Goal: Task Accomplishment & Management: Complete application form

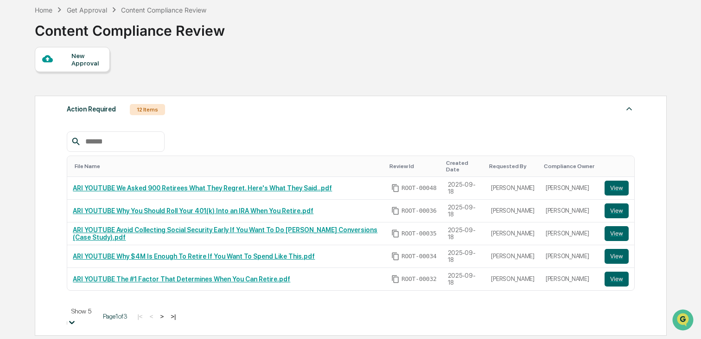
click at [105, 310] on body "Get Approval Content & Transactions Company Policies & Documents My Compliance …" at bounding box center [350, 263] width 701 height 615
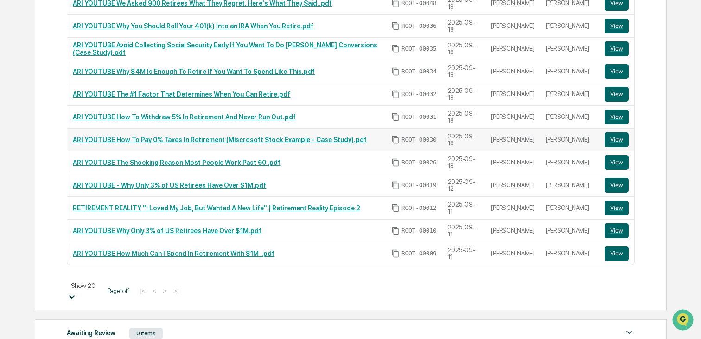
scroll to position [237, 0]
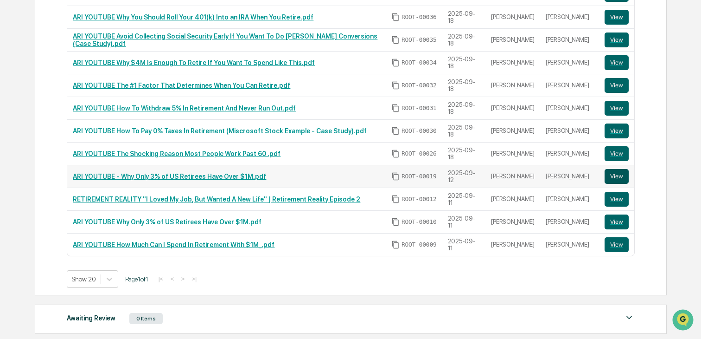
click at [609, 172] on button "View" at bounding box center [617, 176] width 24 height 15
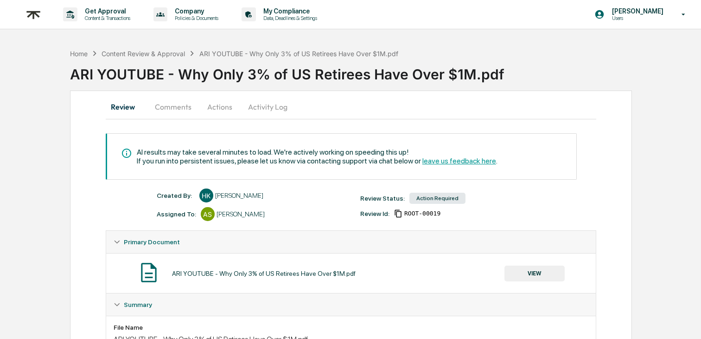
click at [172, 102] on button "Comments" at bounding box center [172, 107] width 51 height 22
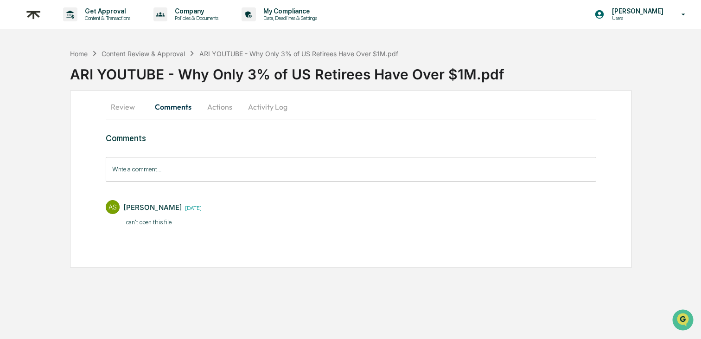
click at [123, 103] on button "Review" at bounding box center [127, 107] width 42 height 22
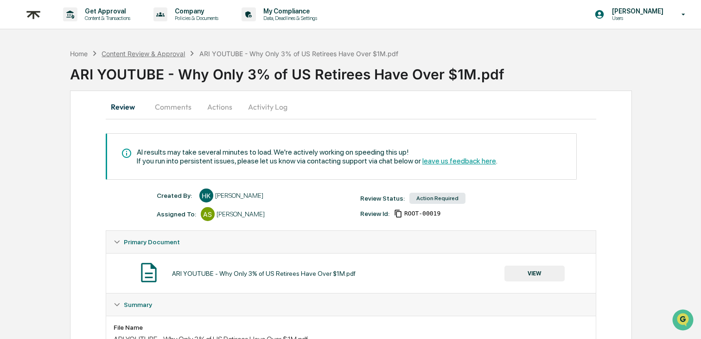
click at [128, 52] on div "Content Review & Approval" at bounding box center [143, 54] width 83 height 8
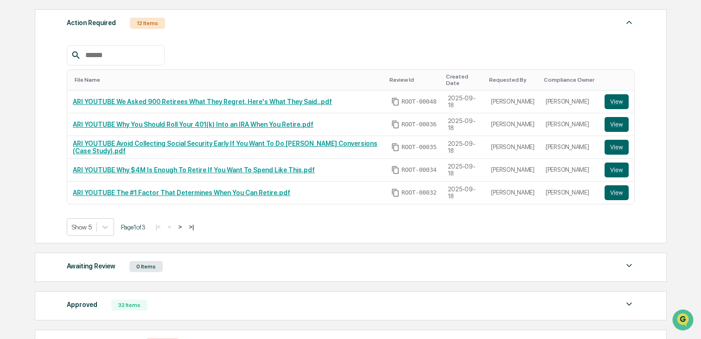
scroll to position [135, 0]
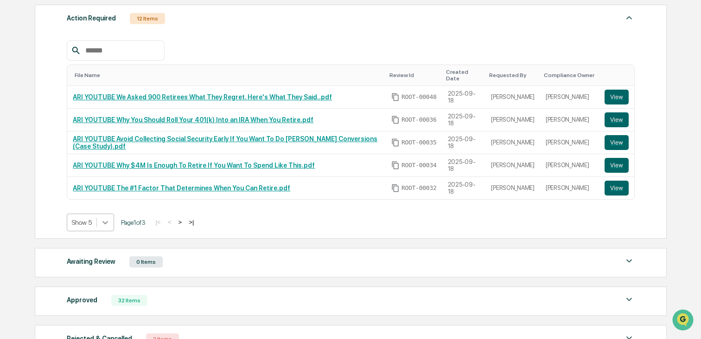
click at [114, 216] on div at bounding box center [105, 222] width 17 height 17
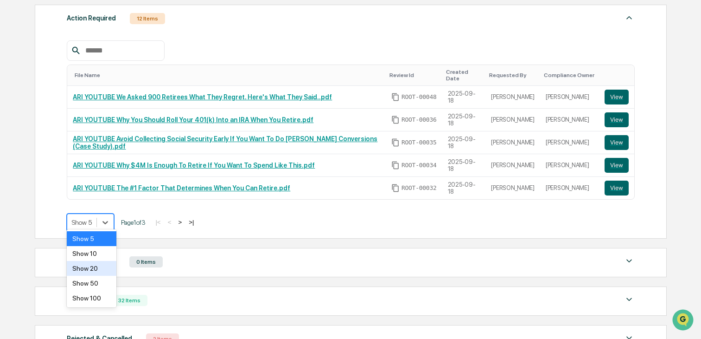
click at [97, 274] on div "Show 20" at bounding box center [91, 268] width 49 height 15
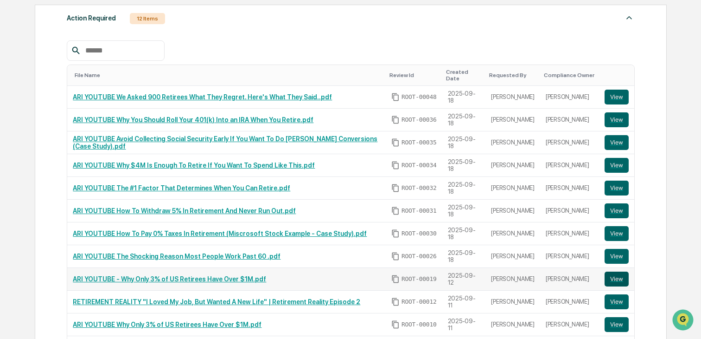
click at [622, 277] on button "View" at bounding box center [617, 278] width 24 height 15
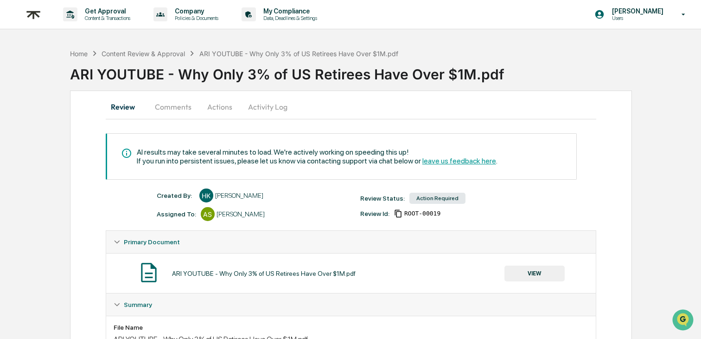
click at [171, 105] on button "Comments" at bounding box center [172, 107] width 51 height 22
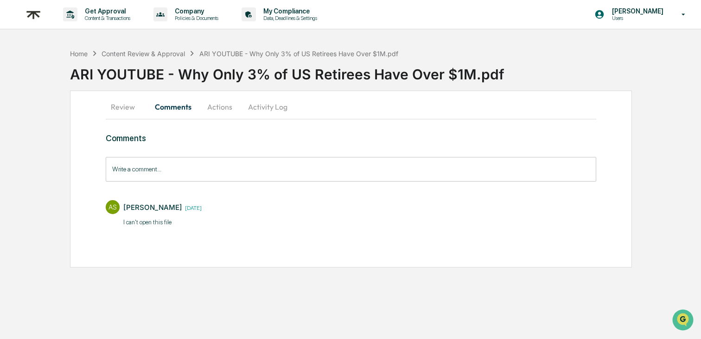
click at [129, 107] on button "Review" at bounding box center [127, 107] width 42 height 22
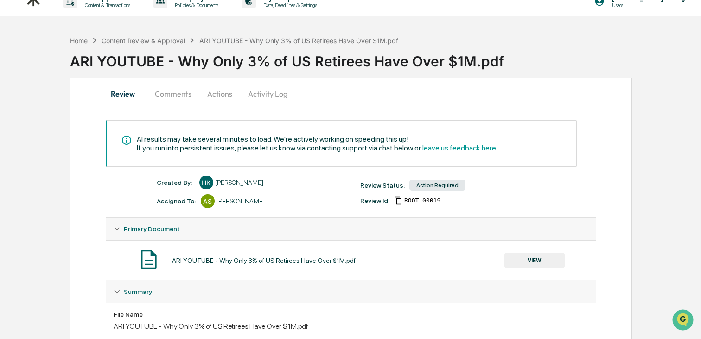
scroll to position [6, 0]
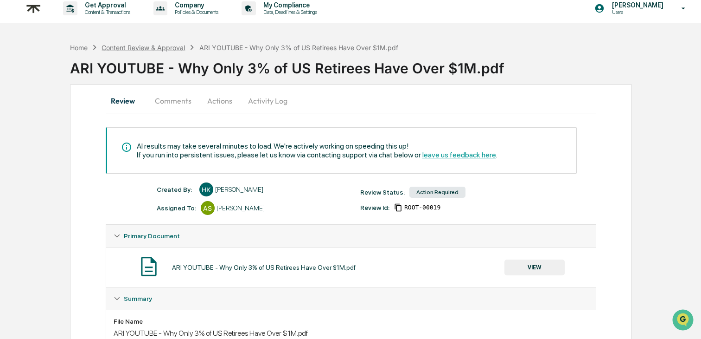
click at [142, 44] on div "Content Review & Approval" at bounding box center [143, 48] width 83 height 8
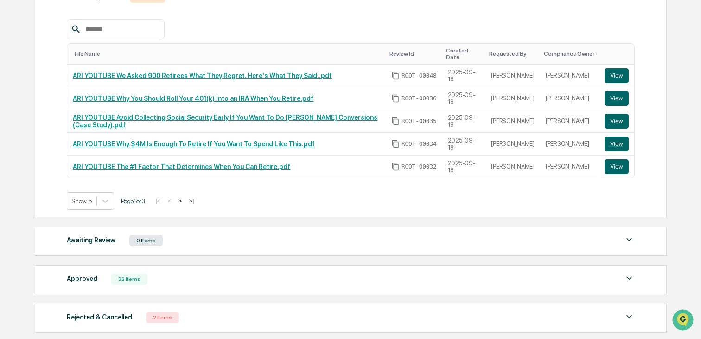
scroll to position [172, 0]
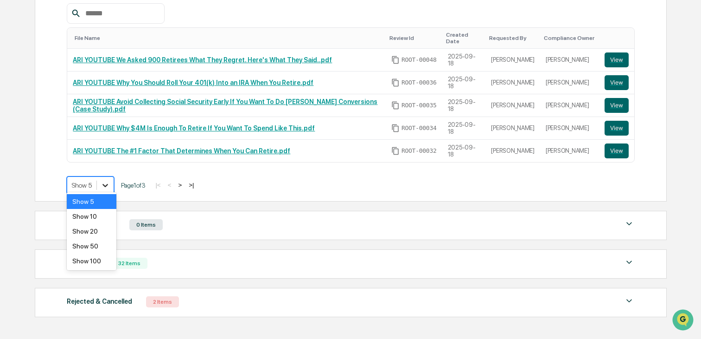
click at [110, 181] on icon at bounding box center [105, 184] width 9 height 9
click at [97, 242] on div "Show 50" at bounding box center [91, 245] width 49 height 15
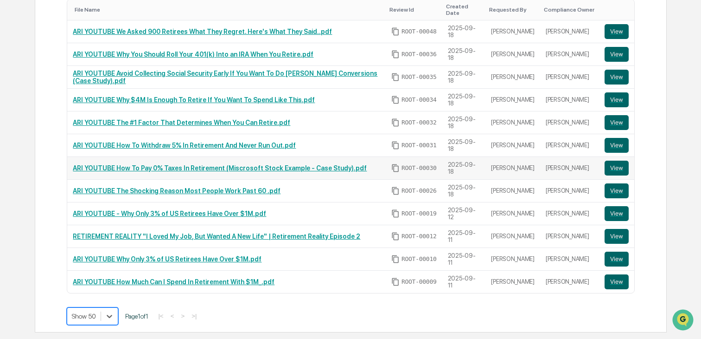
scroll to position [201, 0]
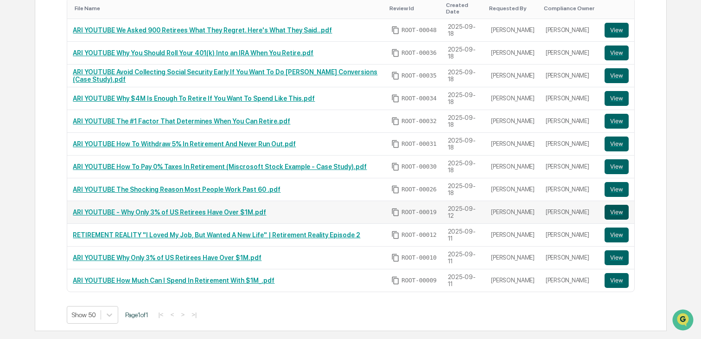
click at [626, 205] on button "View" at bounding box center [617, 212] width 24 height 15
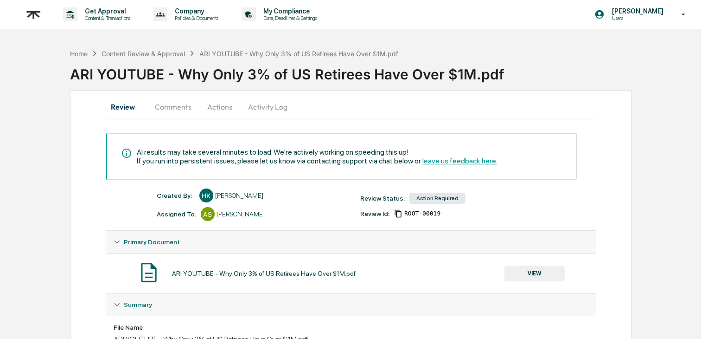
click at [164, 100] on button "Comments" at bounding box center [172, 107] width 51 height 22
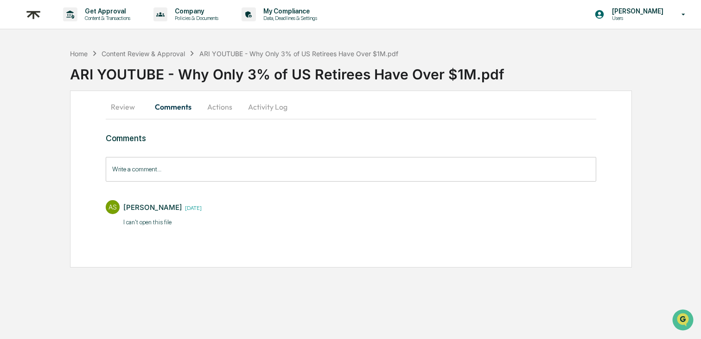
click at [121, 110] on button "Review" at bounding box center [127, 107] width 42 height 22
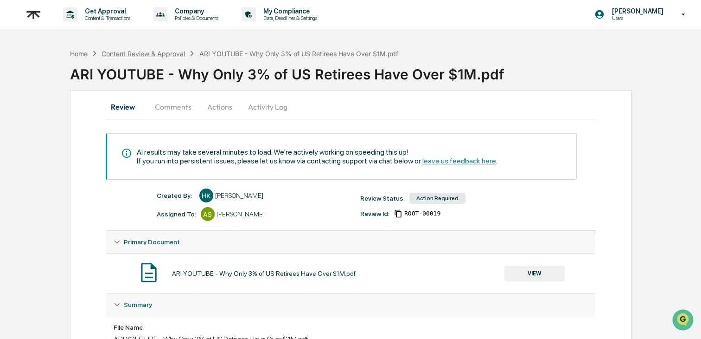
click at [132, 51] on div "Content Review & Approval" at bounding box center [143, 54] width 83 height 8
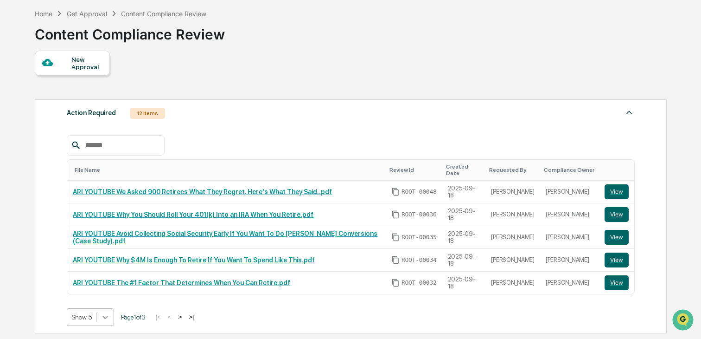
scroll to position [108, 0]
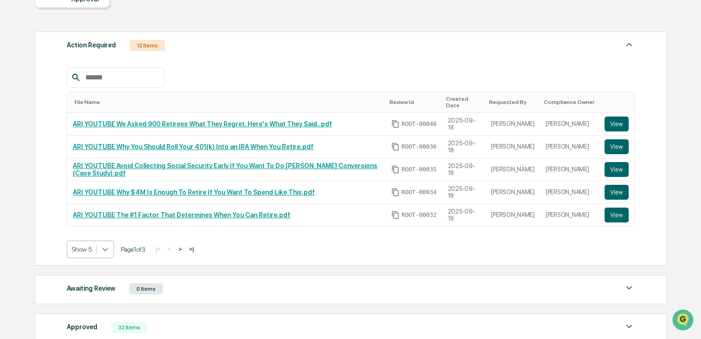
click at [101, 313] on body "Get Approval Content & Transactions Company Policies & Documents My Compliance …" at bounding box center [350, 170] width 701 height 556
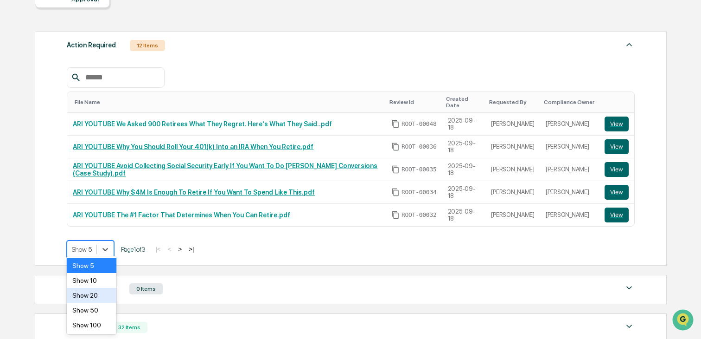
click at [98, 299] on div "Show 20" at bounding box center [91, 295] width 49 height 15
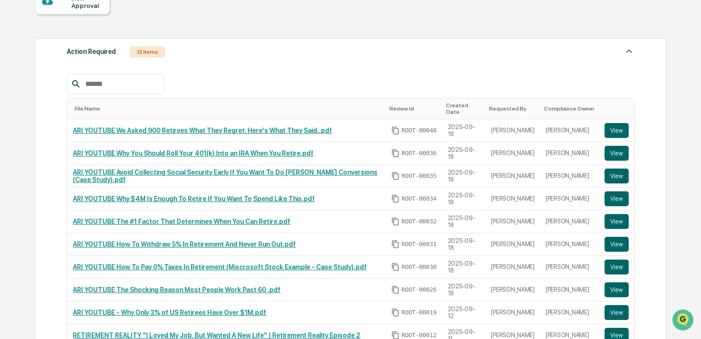
scroll to position [101, 0]
click at [621, 123] on button "View" at bounding box center [617, 130] width 24 height 15
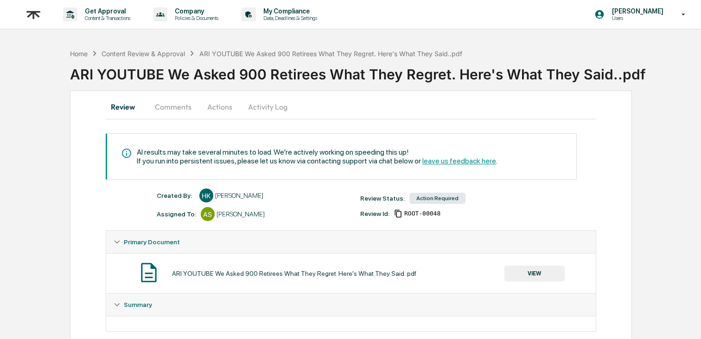
click at [185, 111] on button "Comments" at bounding box center [172, 107] width 51 height 22
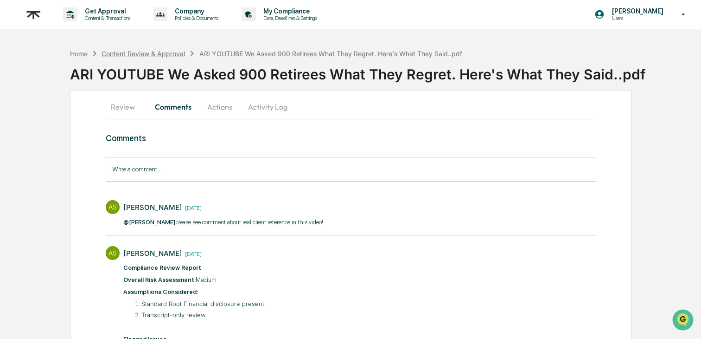
click at [162, 52] on div "Content Review & Approval" at bounding box center [143, 54] width 83 height 8
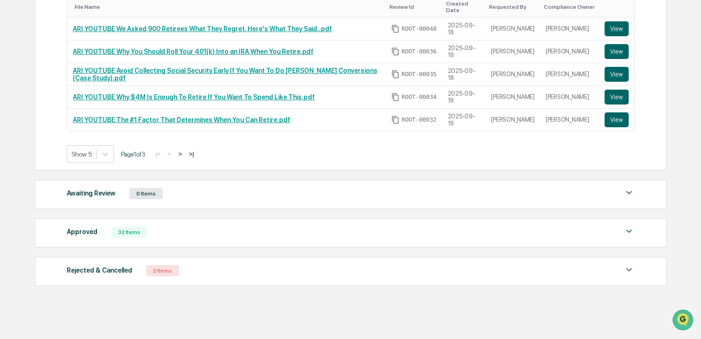
scroll to position [212, 0]
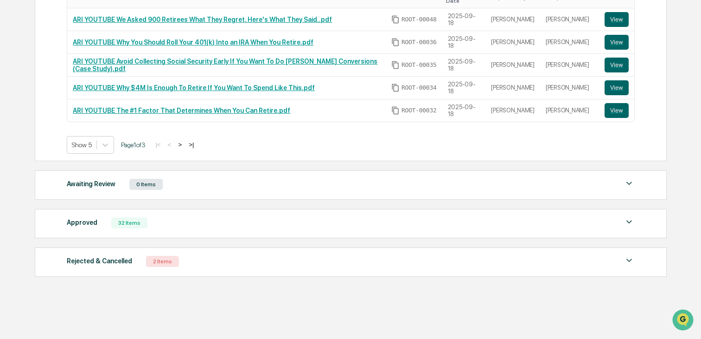
click at [236, 256] on div "Rejected & Cancelled 2 Items" at bounding box center [351, 261] width 568 height 13
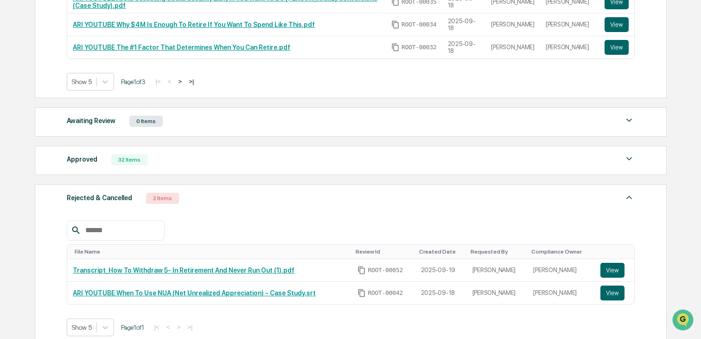
scroll to position [274, 0]
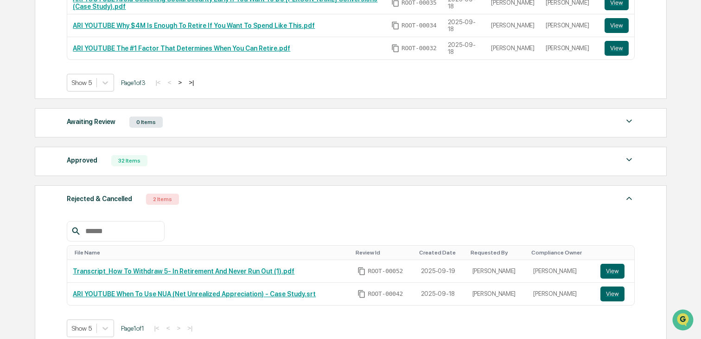
click at [215, 155] on div "Approved 32 Items" at bounding box center [351, 160] width 568 height 13
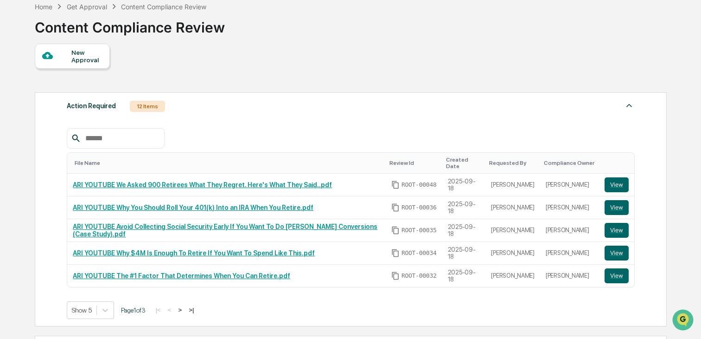
scroll to position [0, 0]
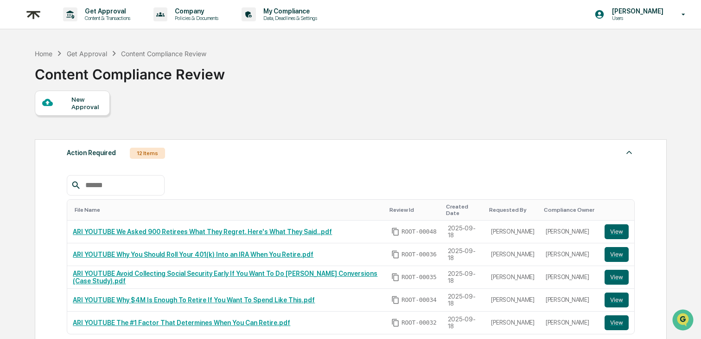
click at [84, 103] on div "New Approval" at bounding box center [86, 103] width 31 height 15
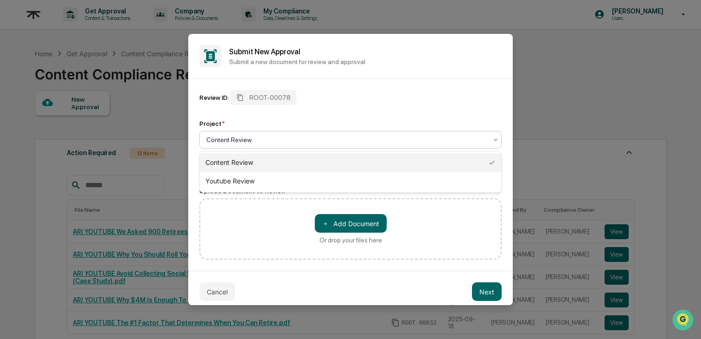
click at [305, 140] on div at bounding box center [346, 139] width 281 height 9
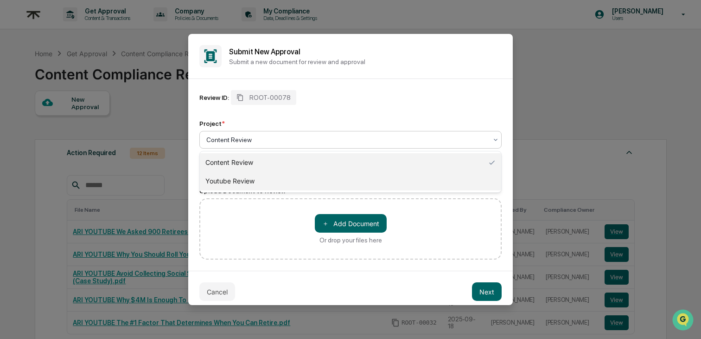
click at [305, 178] on div "Youtube Review" at bounding box center [350, 181] width 301 height 19
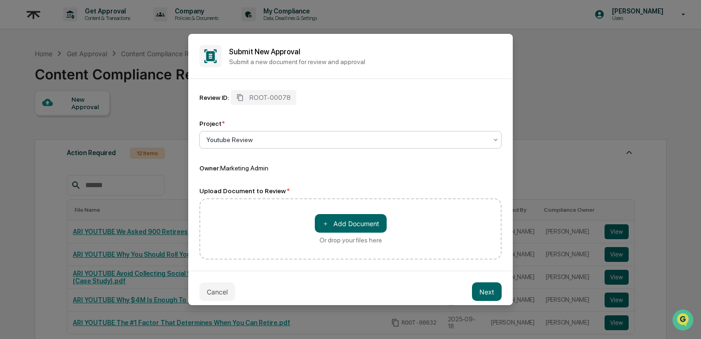
click at [293, 231] on div "＋ Add Document Or drop your files here" at bounding box center [350, 228] width 302 height 61
click at [329, 228] on button "＋ Add Document" at bounding box center [351, 223] width 72 height 19
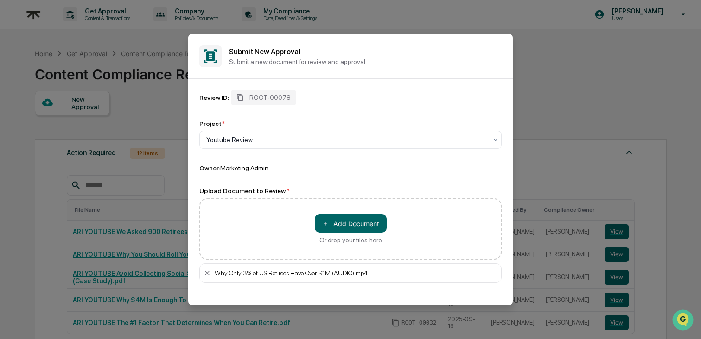
scroll to position [31, 0]
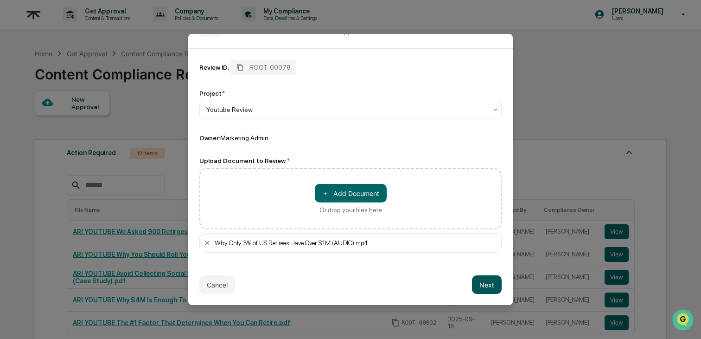
click at [473, 282] on button "Next" at bounding box center [487, 284] width 30 height 19
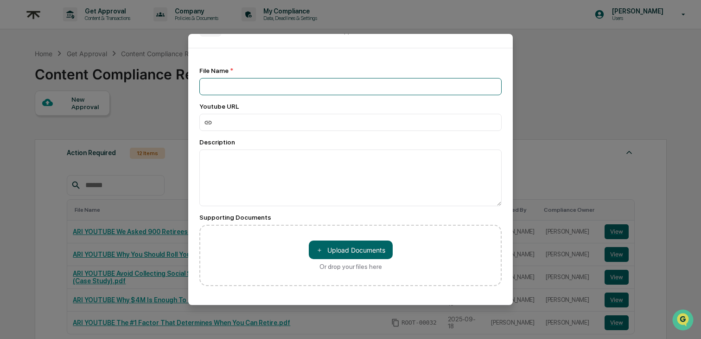
click at [239, 83] on input at bounding box center [350, 86] width 302 height 17
paste input "**********"
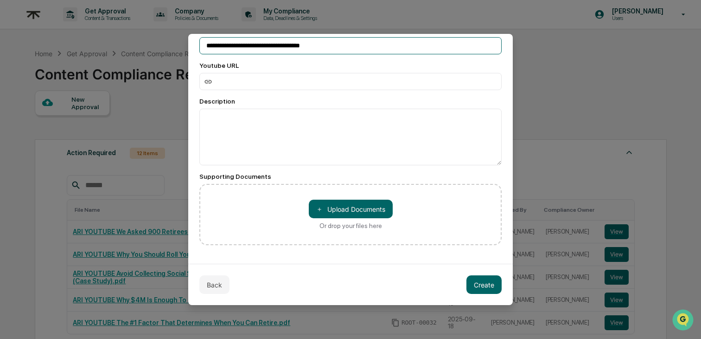
click at [202, 42] on input "**********" at bounding box center [350, 45] width 302 height 17
type input "**********"
click at [217, 284] on button "Back" at bounding box center [214, 284] width 30 height 19
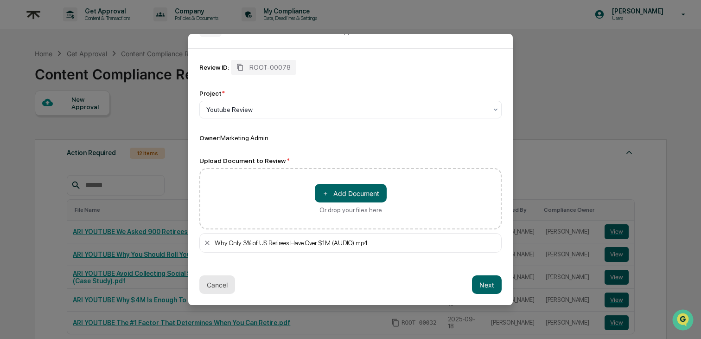
scroll to position [31, 0]
click at [223, 241] on div "Why Only 3% of US Retirees Have Over $1M (AUDIO).mp4" at bounding box center [356, 242] width 283 height 7
click at [216, 242] on div "Why Only 3% of US Retirees Have Over $1M (AUDIO).mp4" at bounding box center [356, 242] width 283 height 7
click at [211, 246] on div "Why Only 3% of US Retirees Have Over $1M (AUDIO).mp4" at bounding box center [350, 242] width 302 height 19
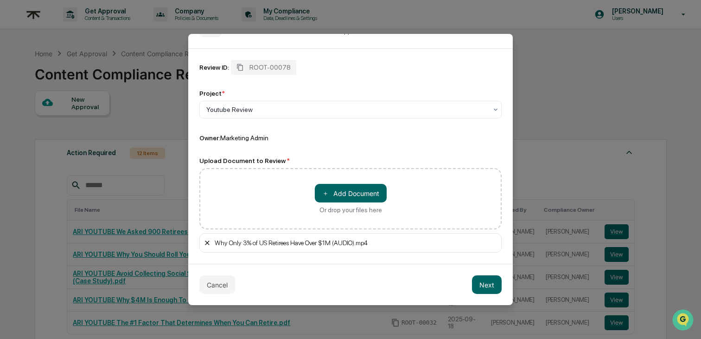
click at [210, 245] on icon at bounding box center [207, 242] width 7 height 7
click at [486, 283] on button "Next" at bounding box center [487, 284] width 30 height 19
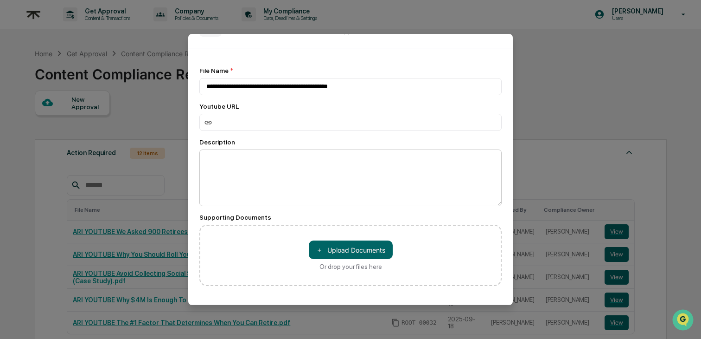
scroll to position [73, 0]
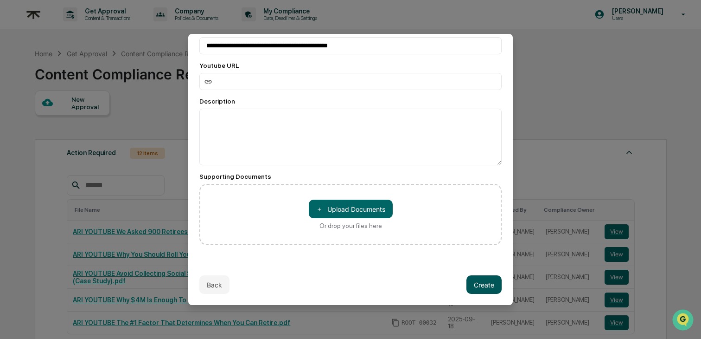
click at [478, 287] on button "Create" at bounding box center [484, 284] width 35 height 19
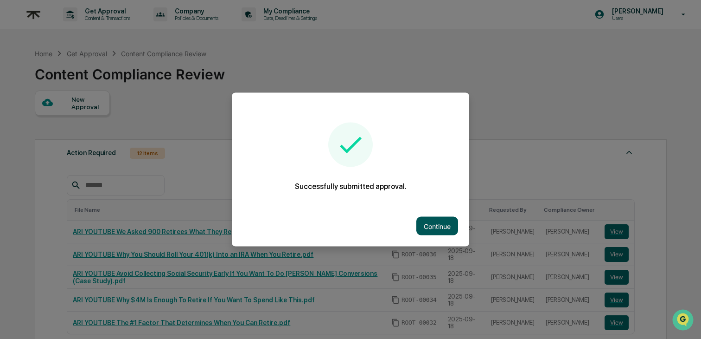
click at [430, 230] on button "Continue" at bounding box center [438, 226] width 42 height 19
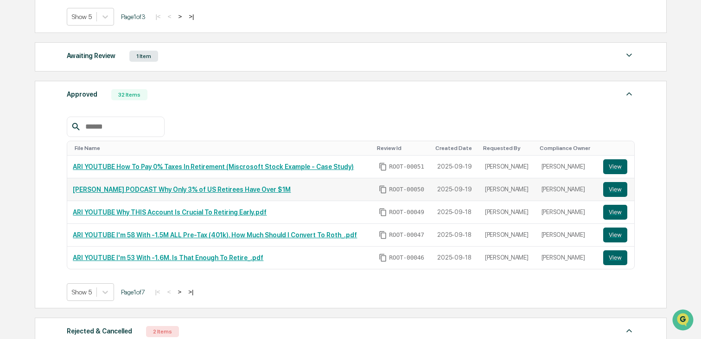
scroll to position [336, 0]
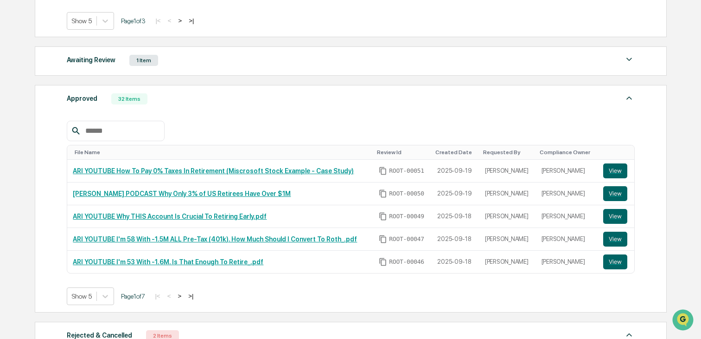
click at [185, 54] on div "Awaiting Review 1 Item" at bounding box center [351, 60] width 568 height 13
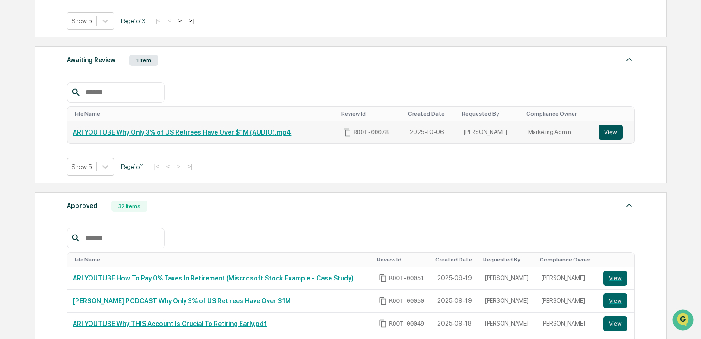
click at [614, 126] on button "View" at bounding box center [611, 132] width 24 height 15
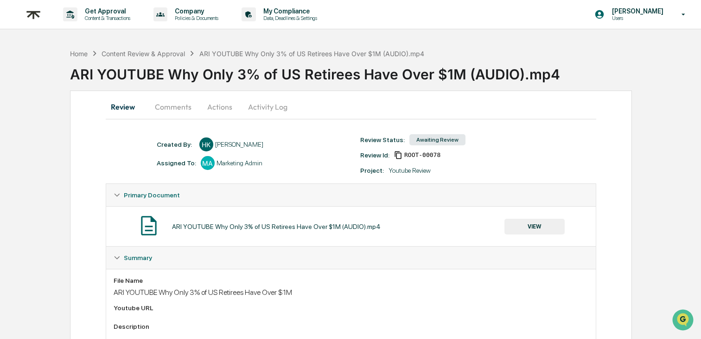
scroll to position [69, 0]
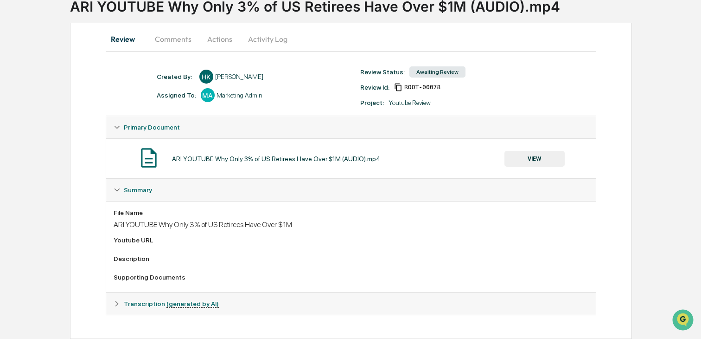
click at [175, 38] on button "Comments" at bounding box center [172, 39] width 51 height 22
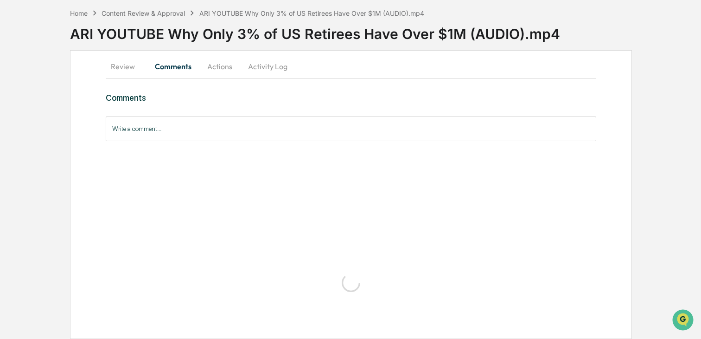
scroll to position [0, 0]
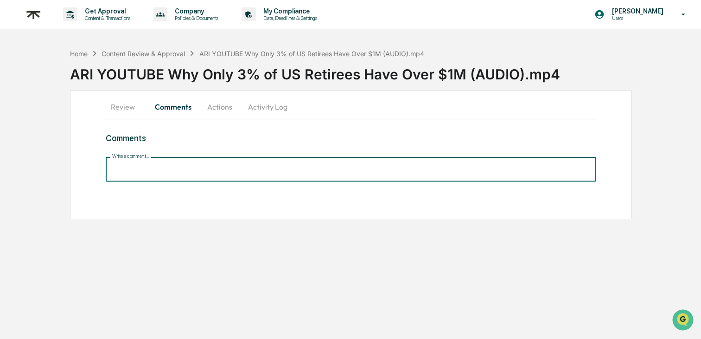
click at [274, 167] on input "Write a comment..." at bounding box center [351, 169] width 491 height 25
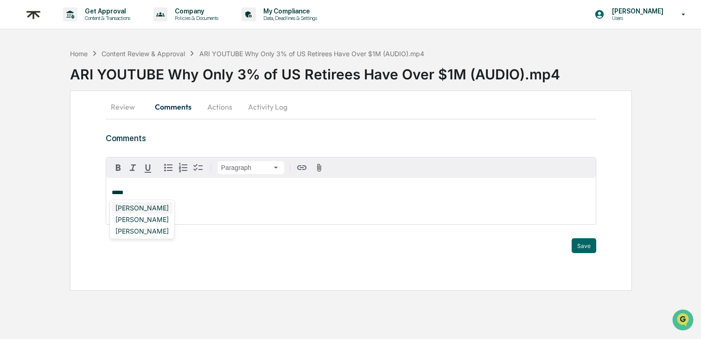
click at [173, 207] on div "[PERSON_NAME]" at bounding box center [142, 208] width 61 height 12
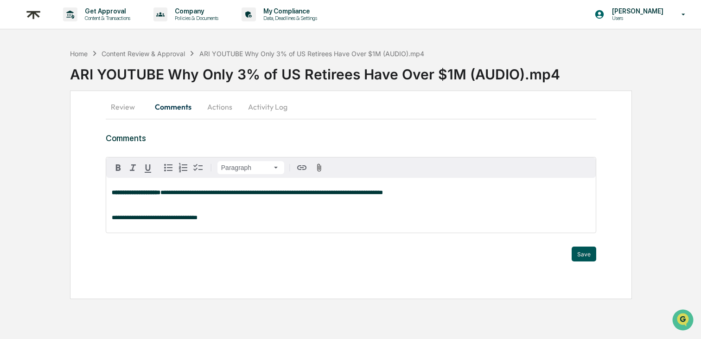
click at [577, 256] on button "Save" at bounding box center [584, 253] width 25 height 15
